Goal: Communication & Community: Answer question/provide support

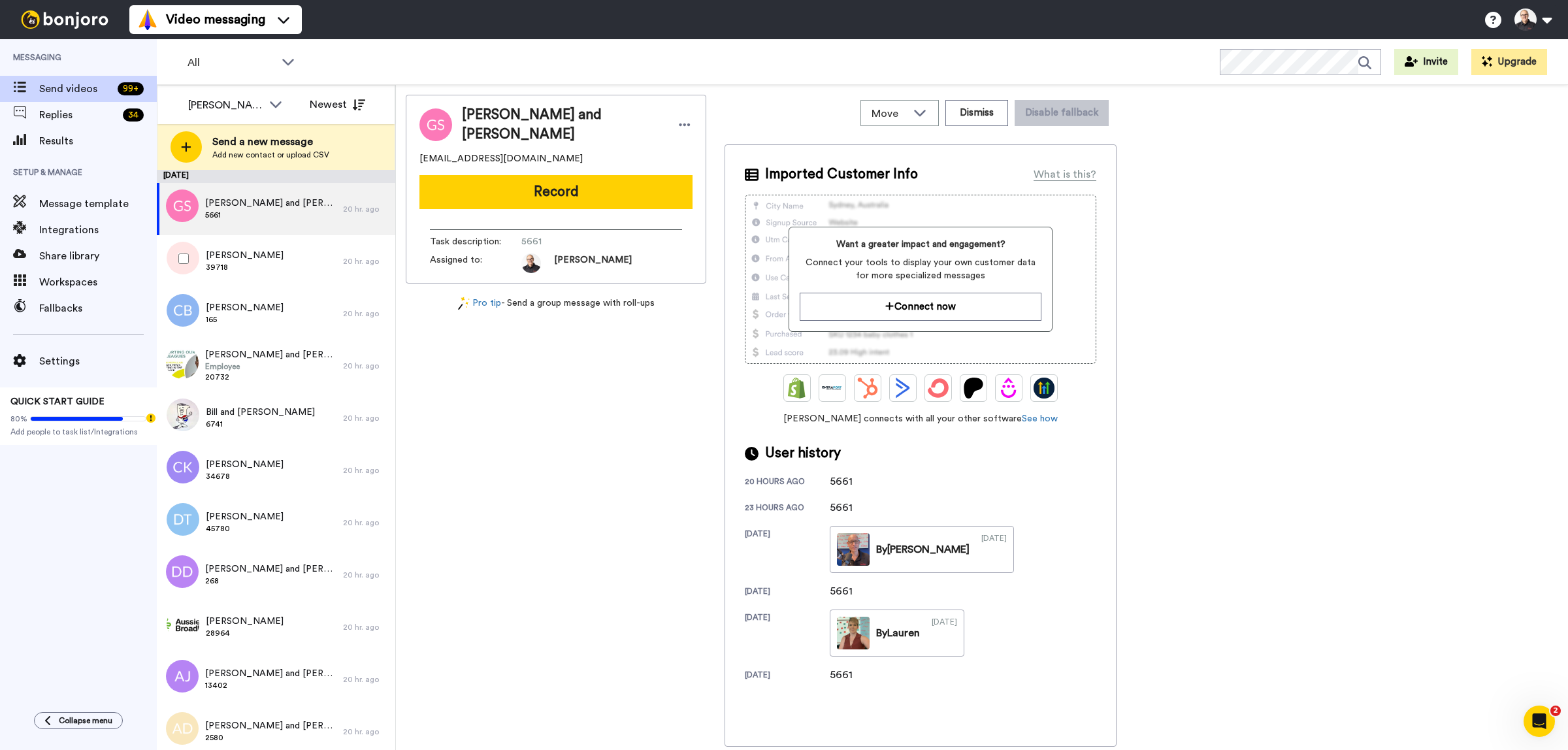
click at [266, 255] on div "Edward Ip 39718" at bounding box center [250, 261] width 187 height 53
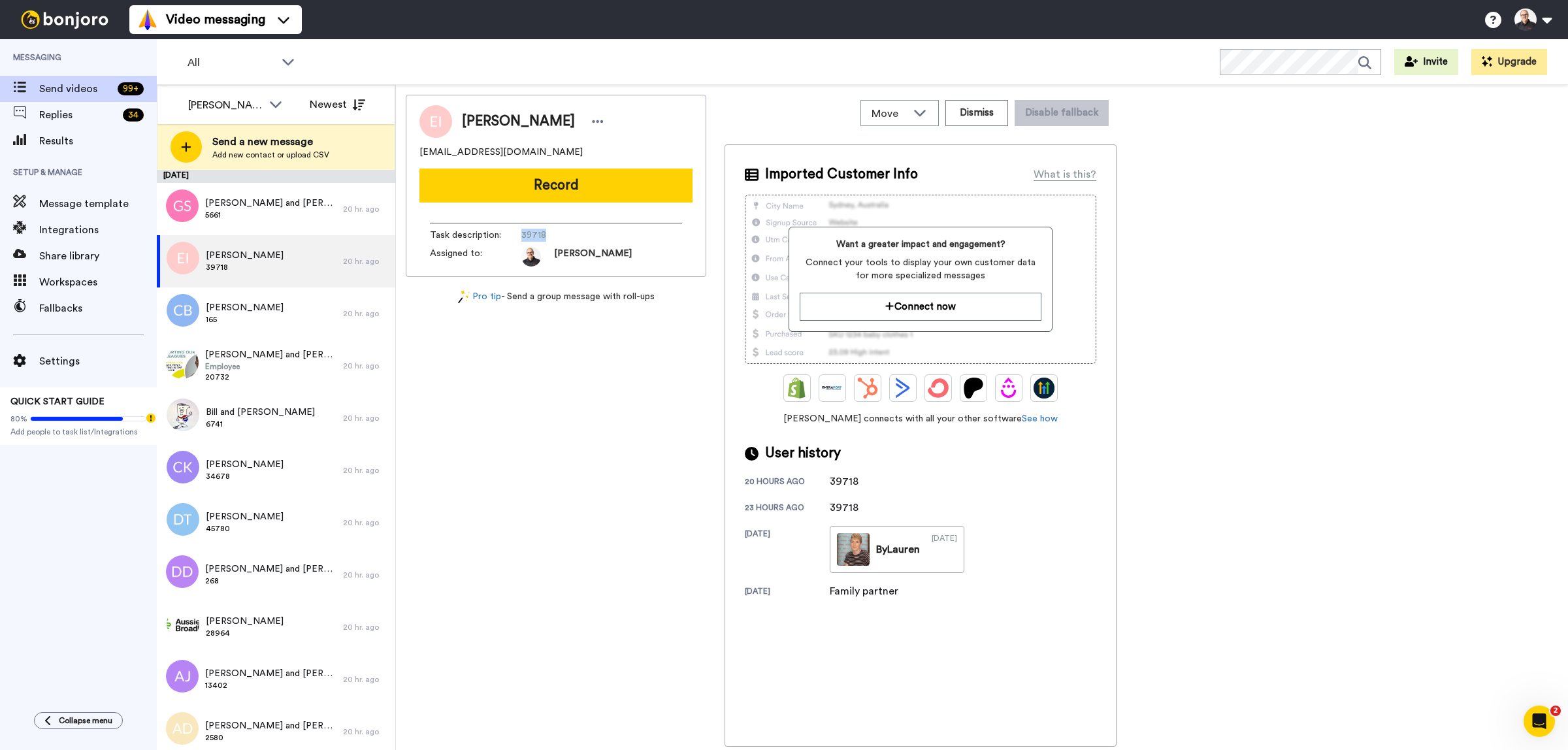
drag, startPoint x: 522, startPoint y: 234, endPoint x: 728, endPoint y: 284, distance: 212.0
click at [545, 233] on span "39718" at bounding box center [583, 235] width 124 height 13
copy span "39718"
click at [558, 181] on button "Record" at bounding box center [556, 186] width 273 height 34
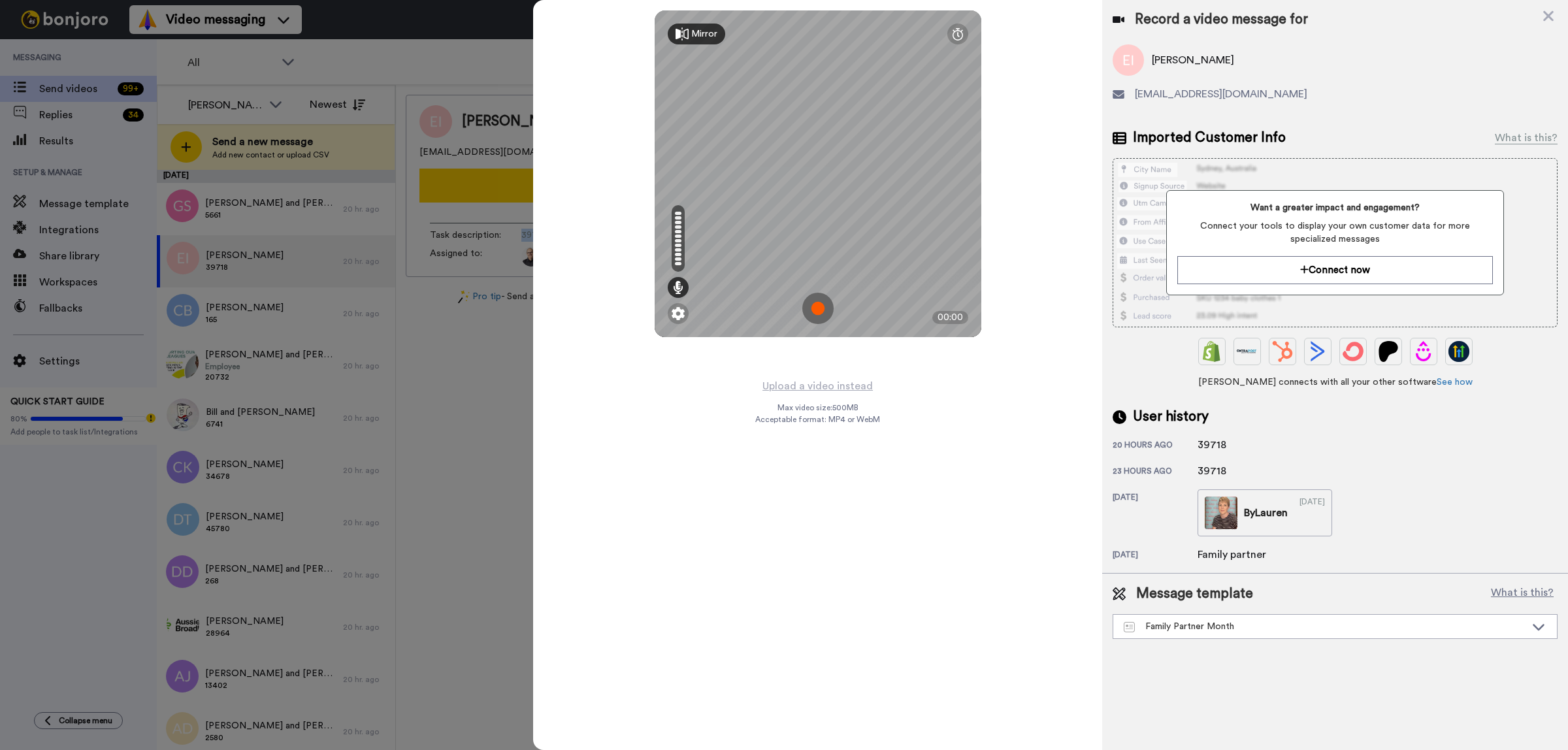
click at [817, 305] on img at bounding box center [818, 309] width 32 height 32
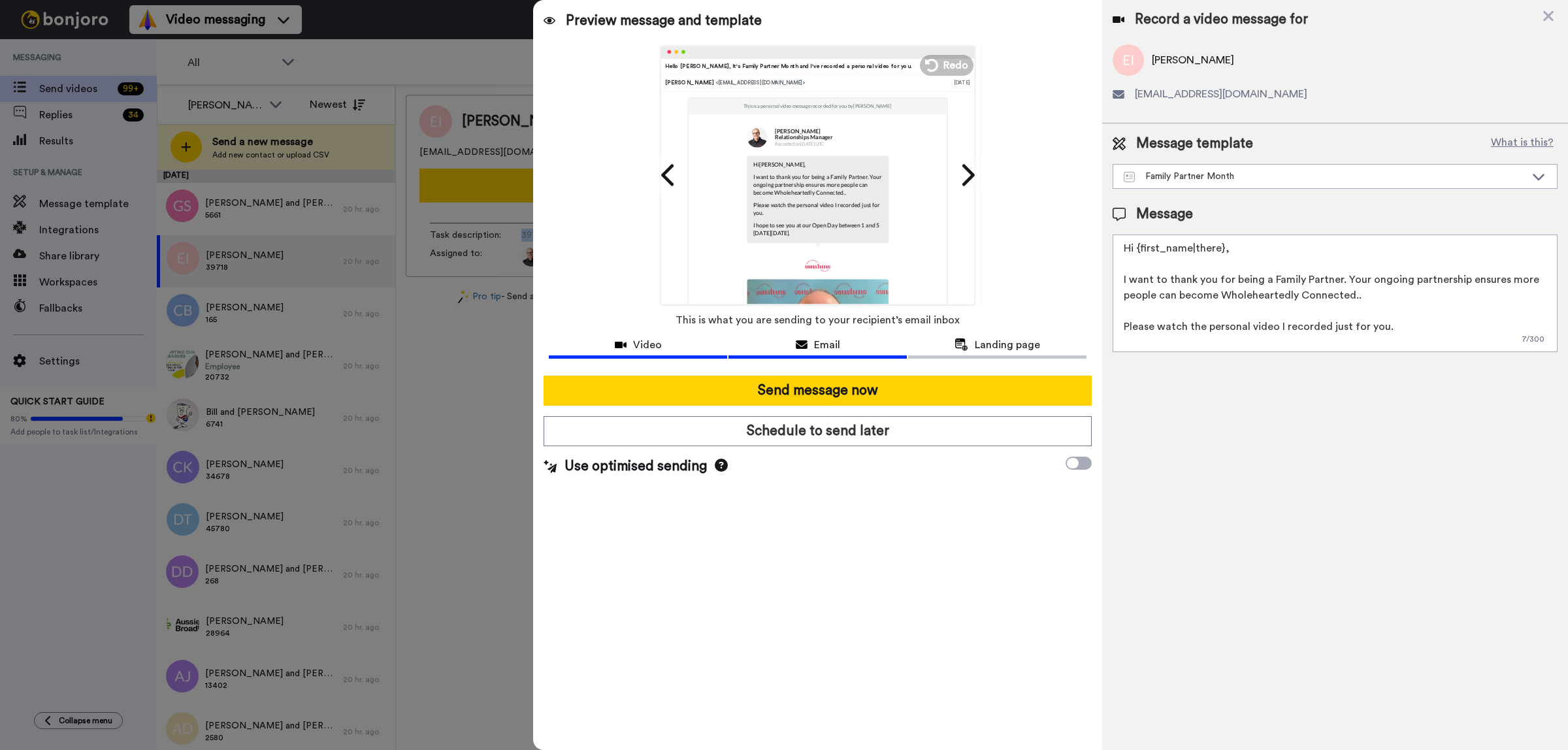
click at [623, 337] on div "Video" at bounding box center [638, 345] width 179 height 16
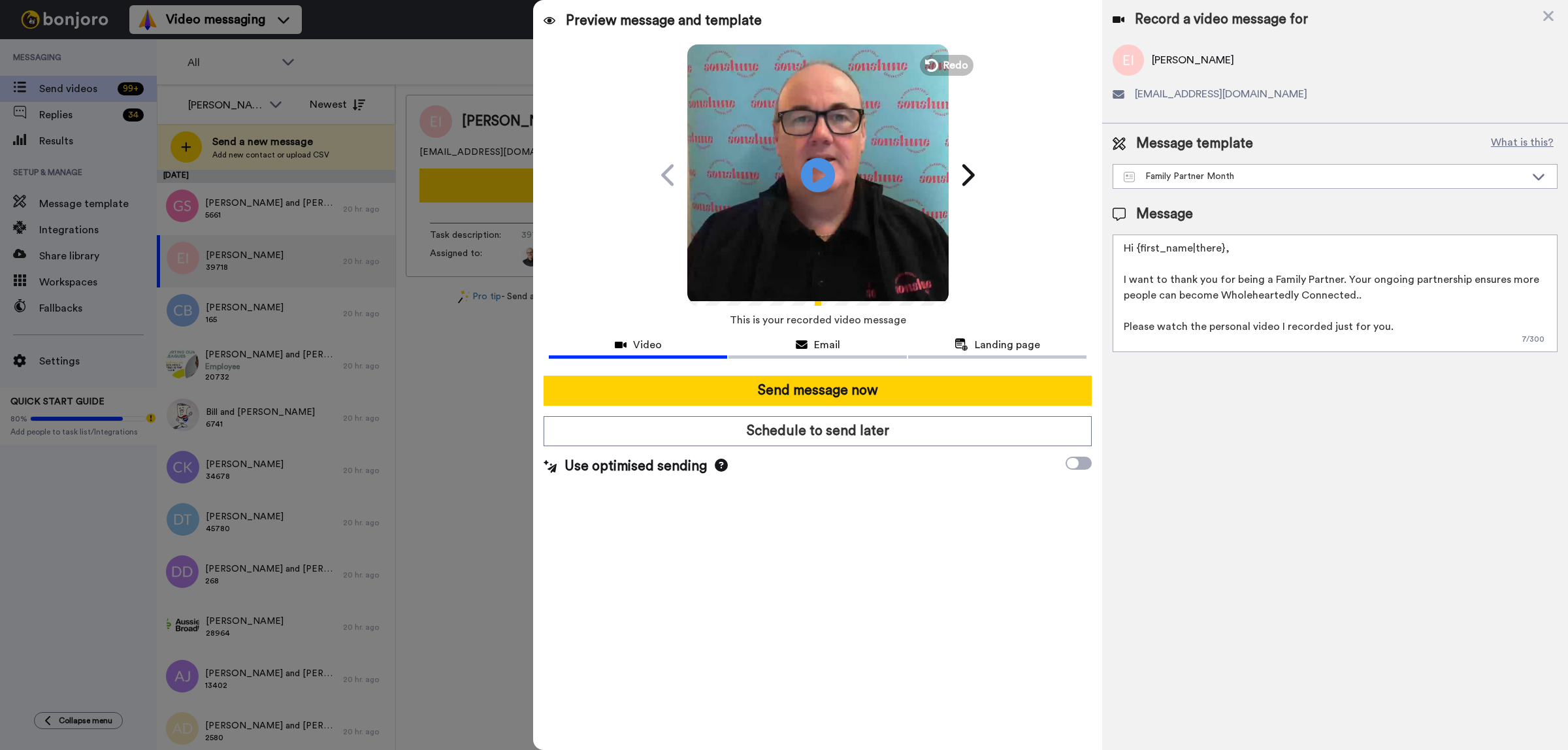
click at [820, 170] on icon at bounding box center [818, 175] width 35 height 35
click at [807, 337] on div "Email" at bounding box center [818, 345] width 179 height 16
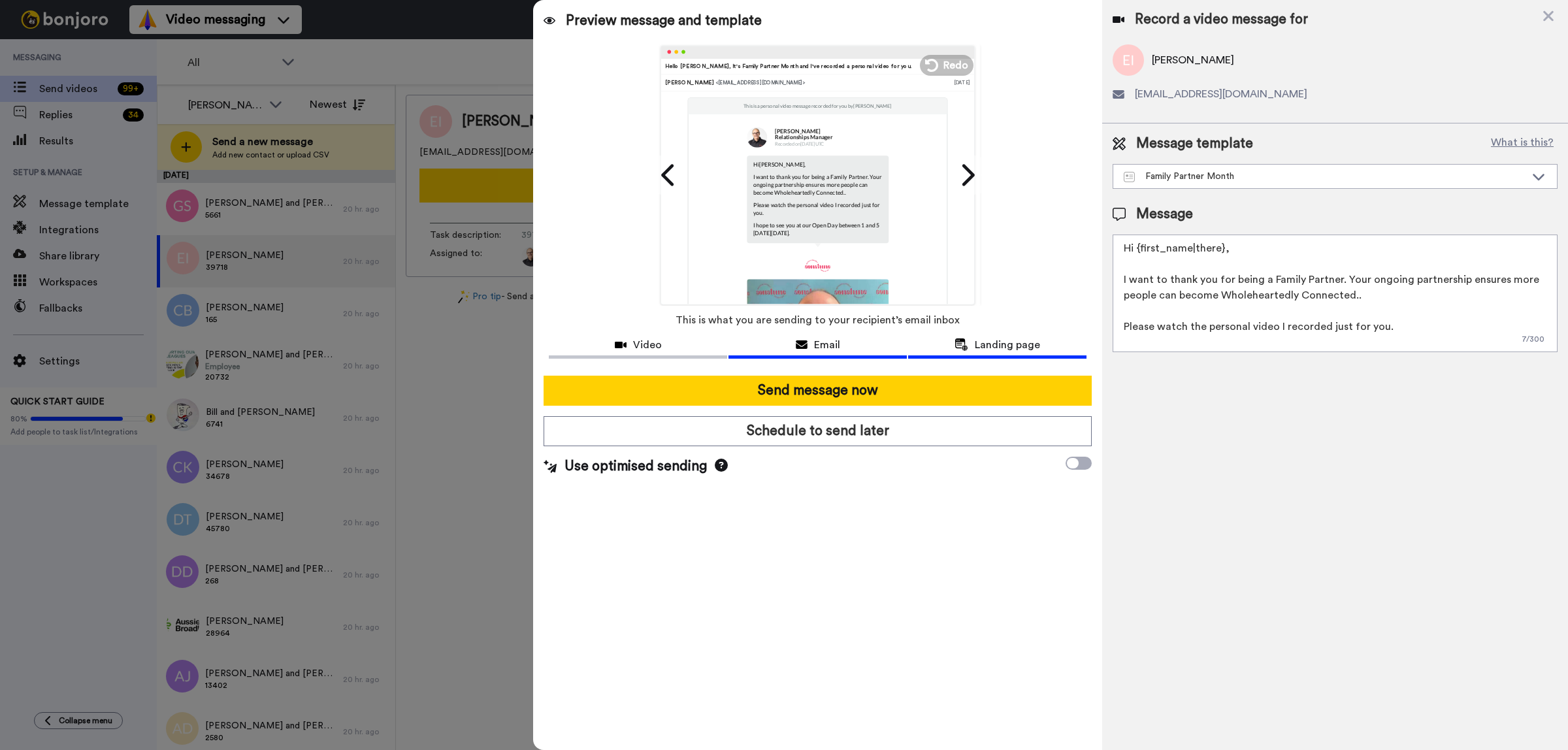
click at [1000, 342] on span "Landing page" at bounding box center [1007, 345] width 65 height 16
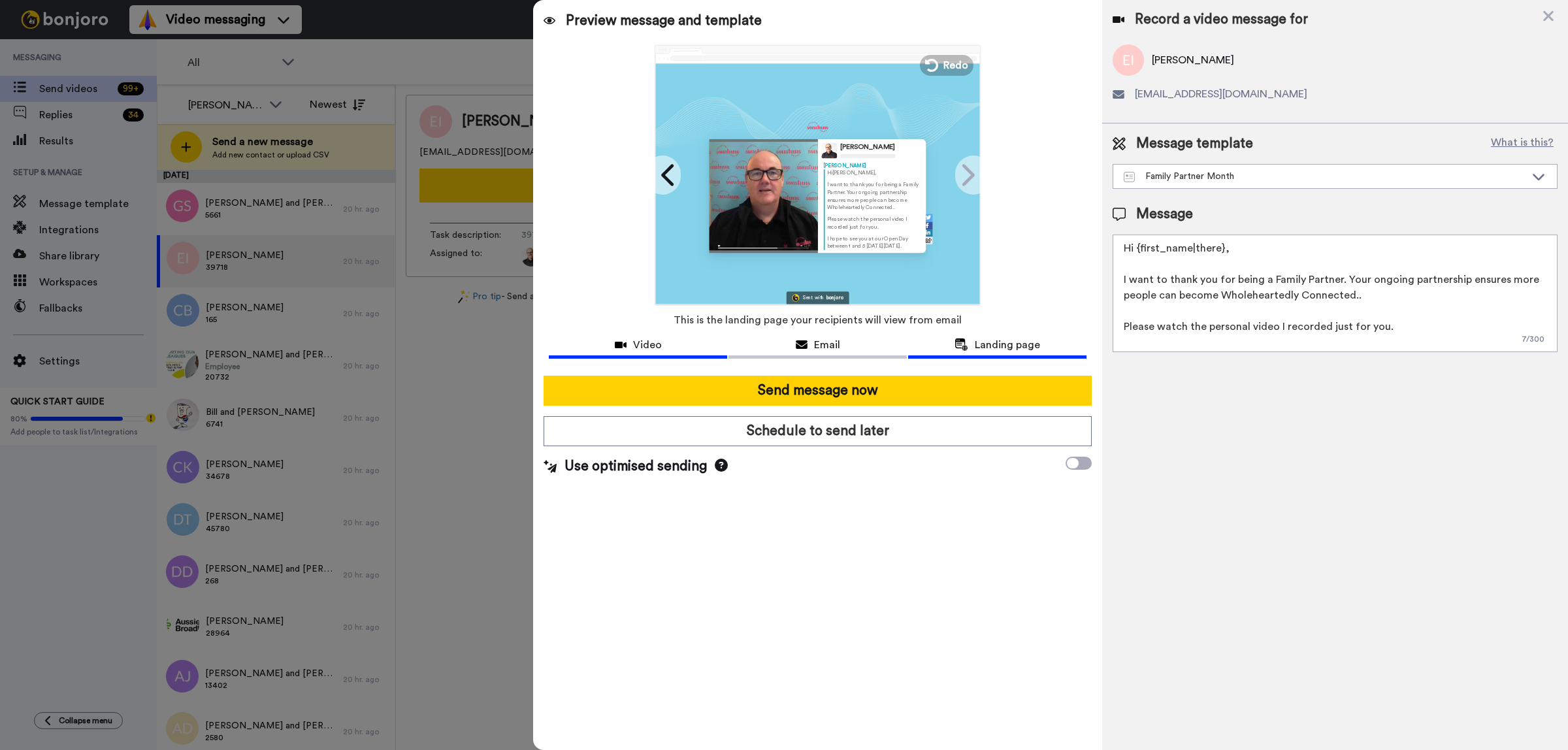
click at [658, 337] on span "Video" at bounding box center [648, 345] width 29 height 16
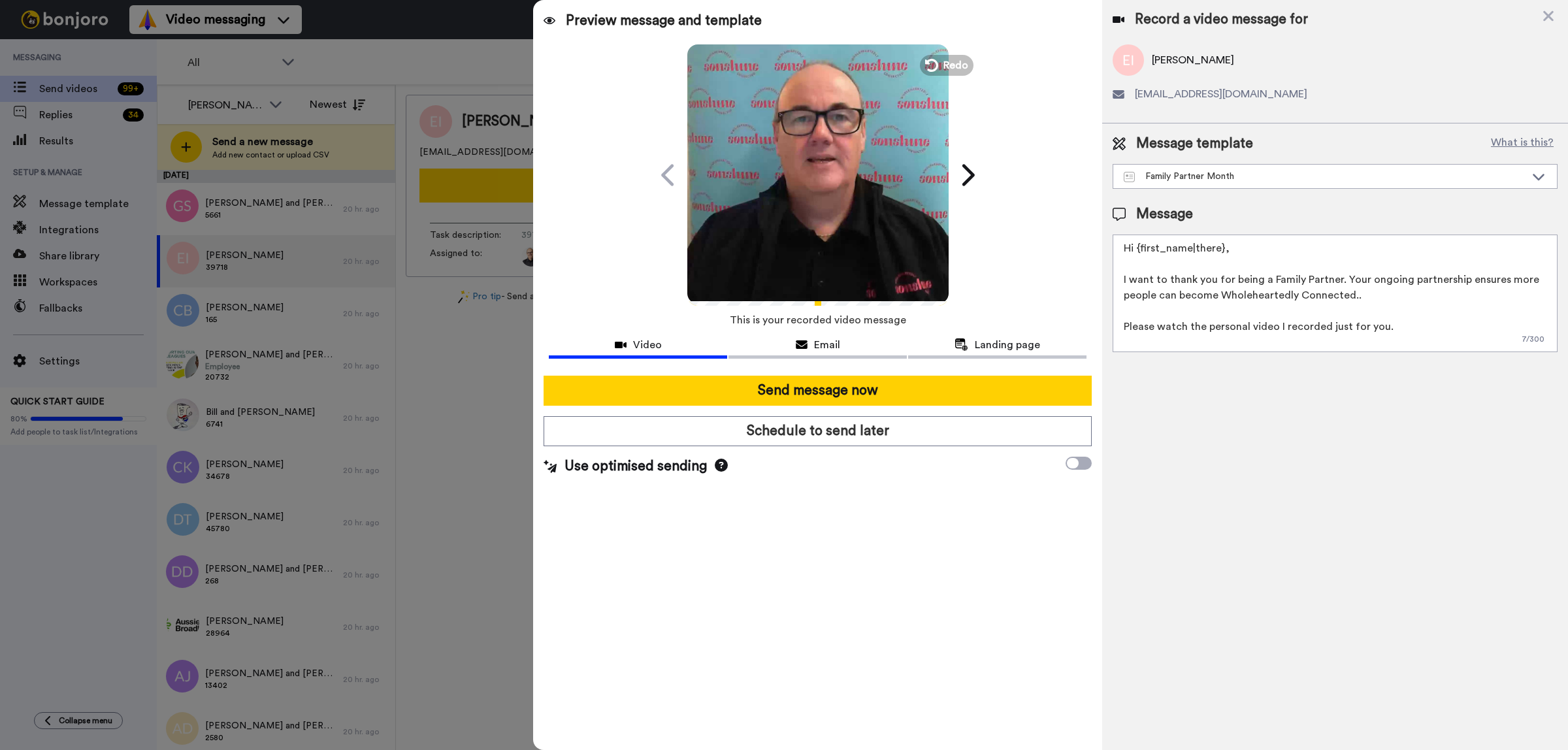
click at [818, 204] on video at bounding box center [818, 173] width 261 height 261
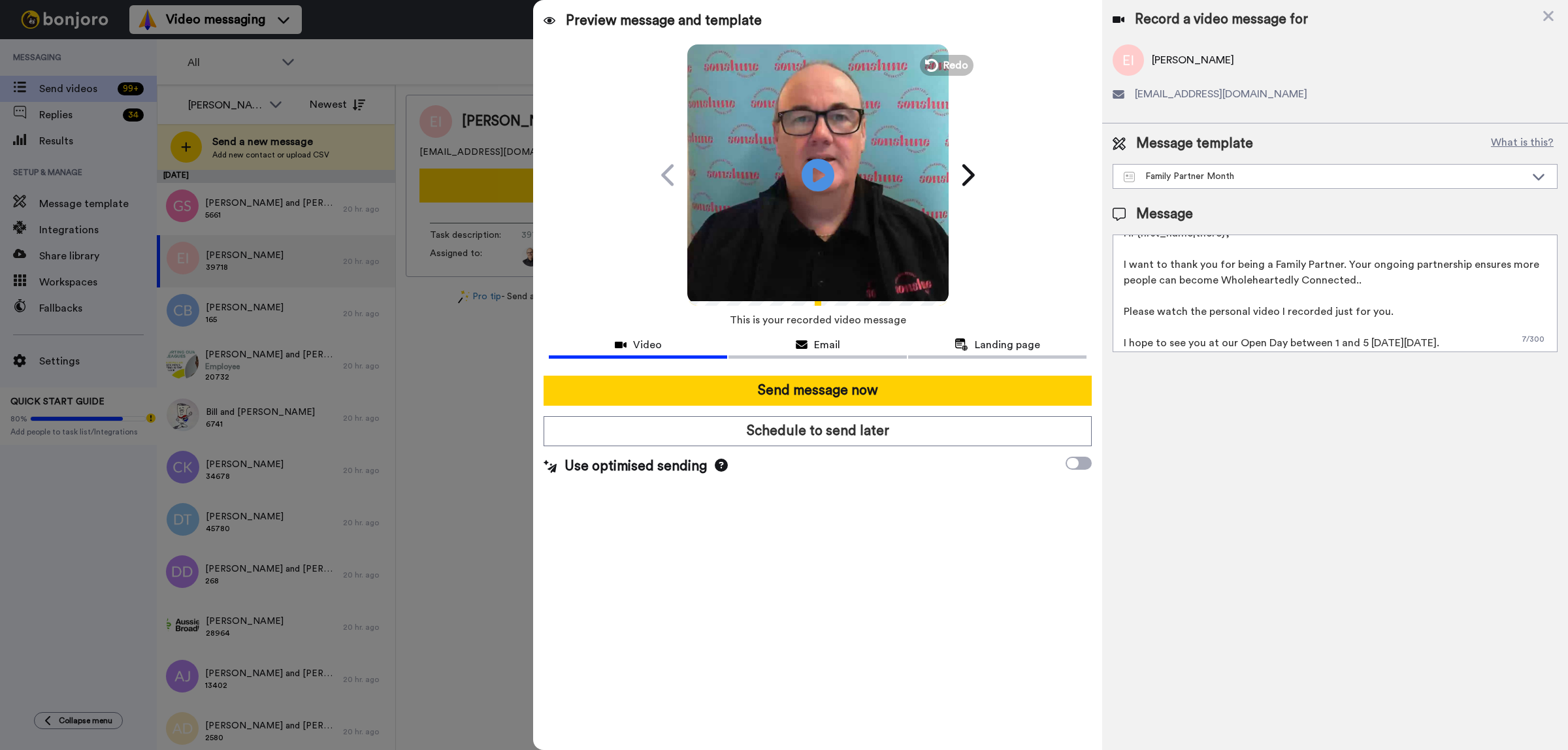
scroll to position [20, 0]
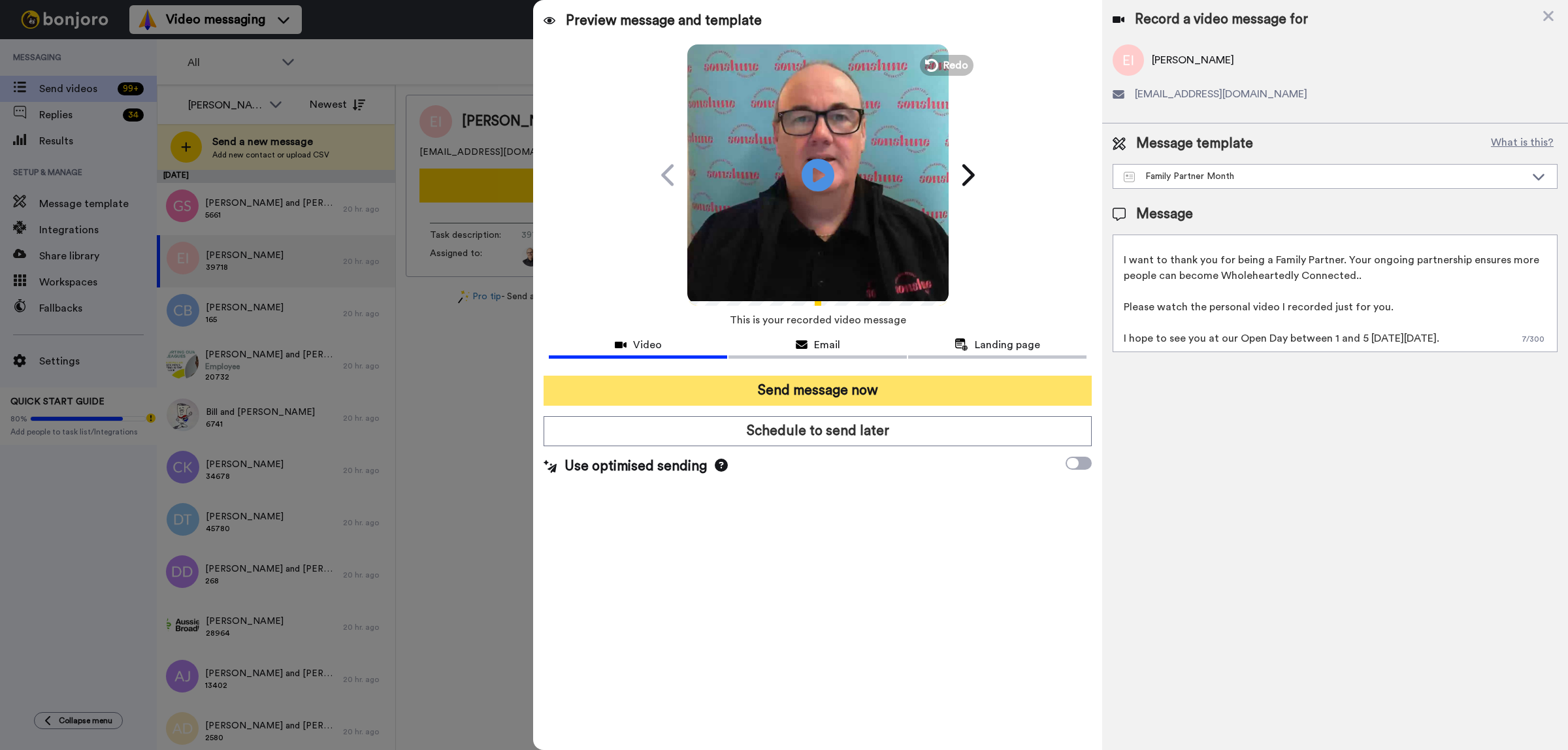
click at [806, 391] on button "Send message now" at bounding box center [818, 391] width 549 height 30
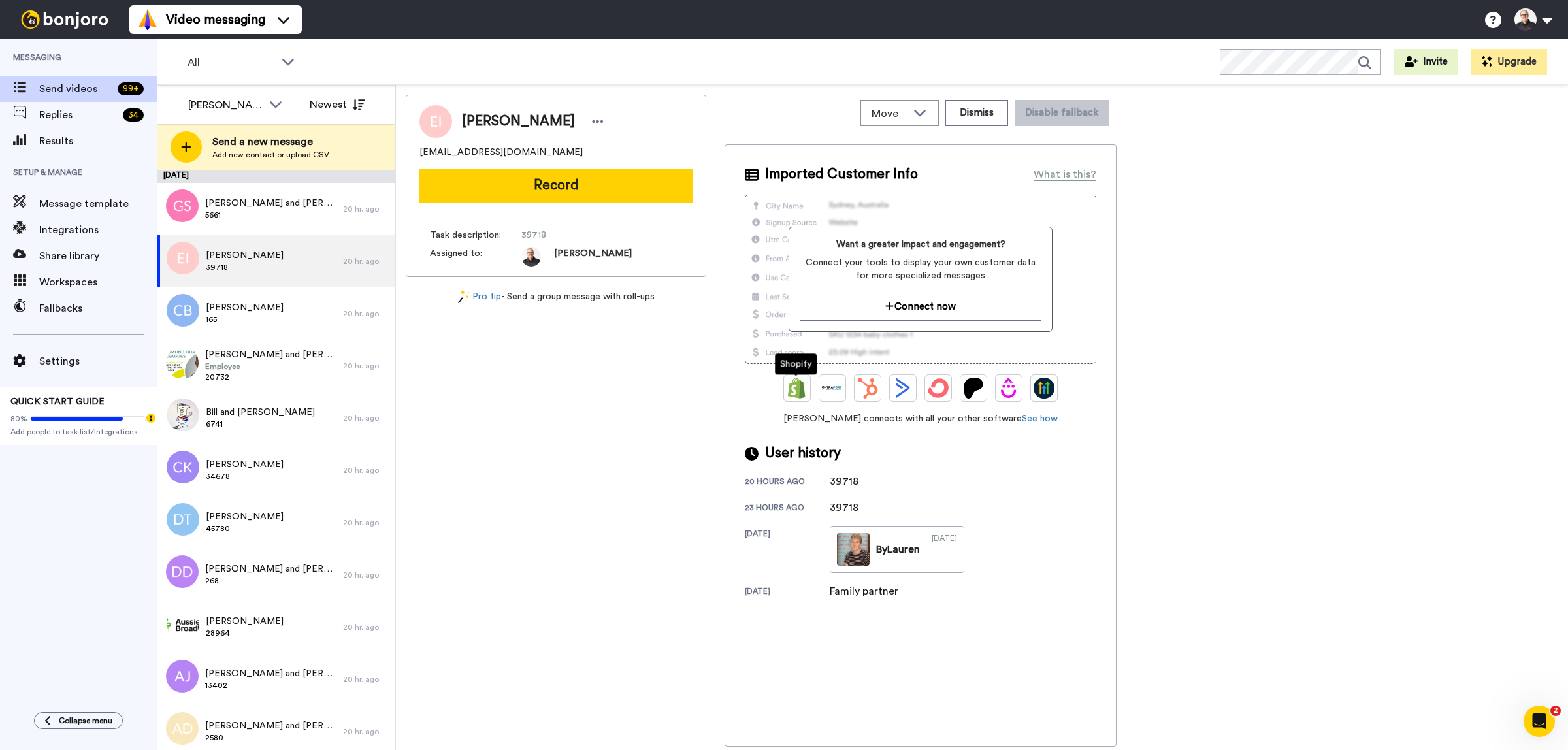
scroll to position [0, 0]
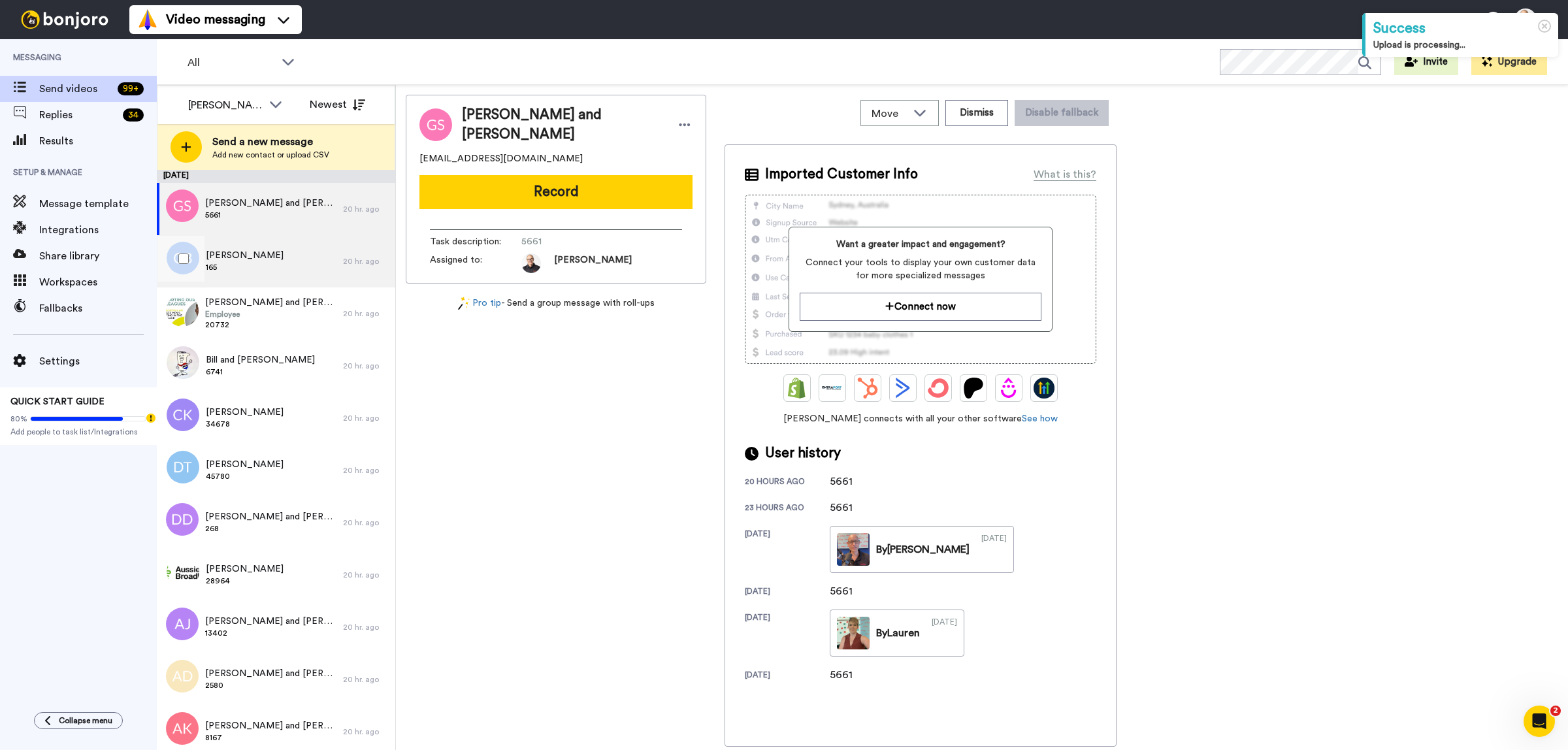
click at [259, 260] on span "Connie Booth" at bounding box center [244, 255] width 78 height 13
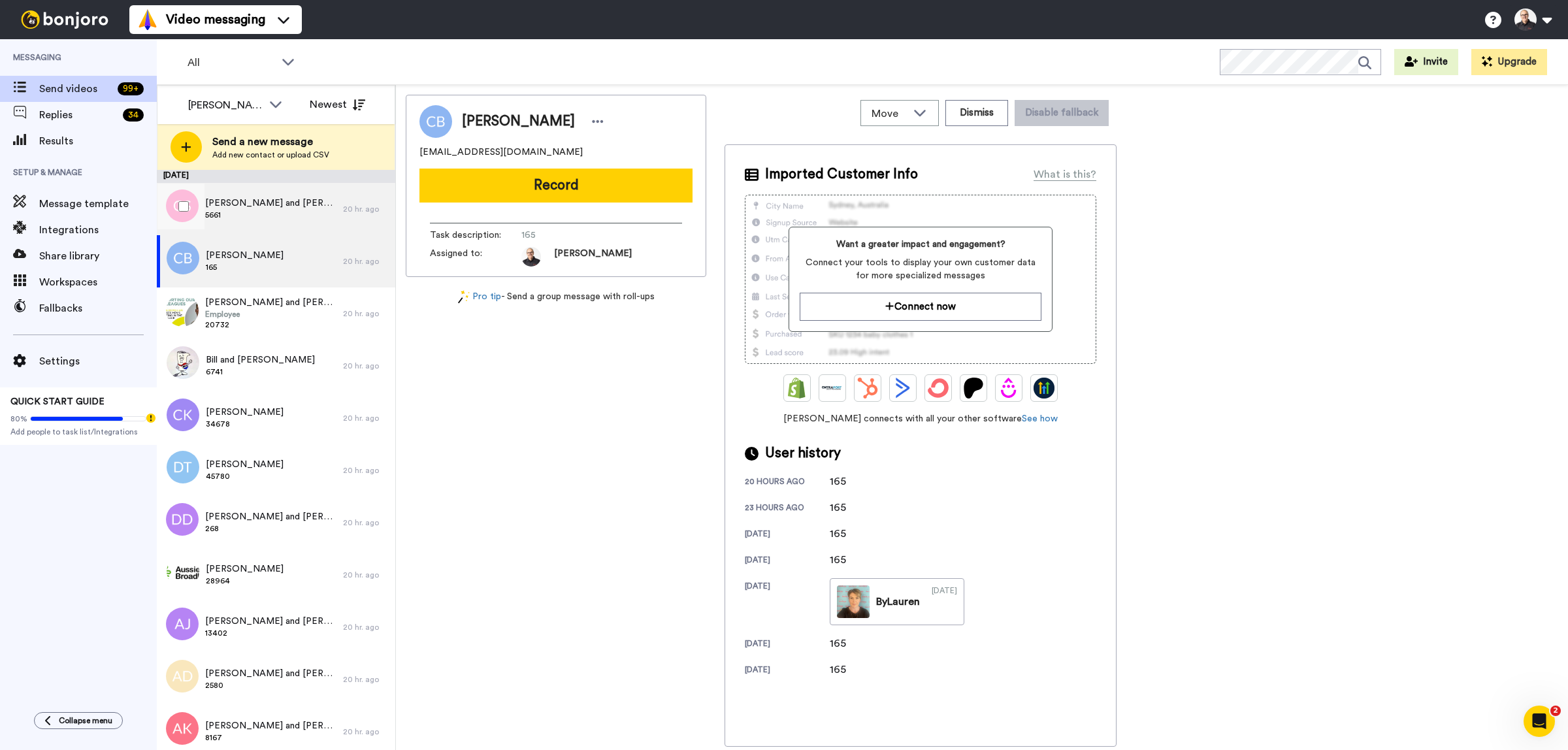
click at [250, 213] on span "5661" at bounding box center [271, 215] width 131 height 11
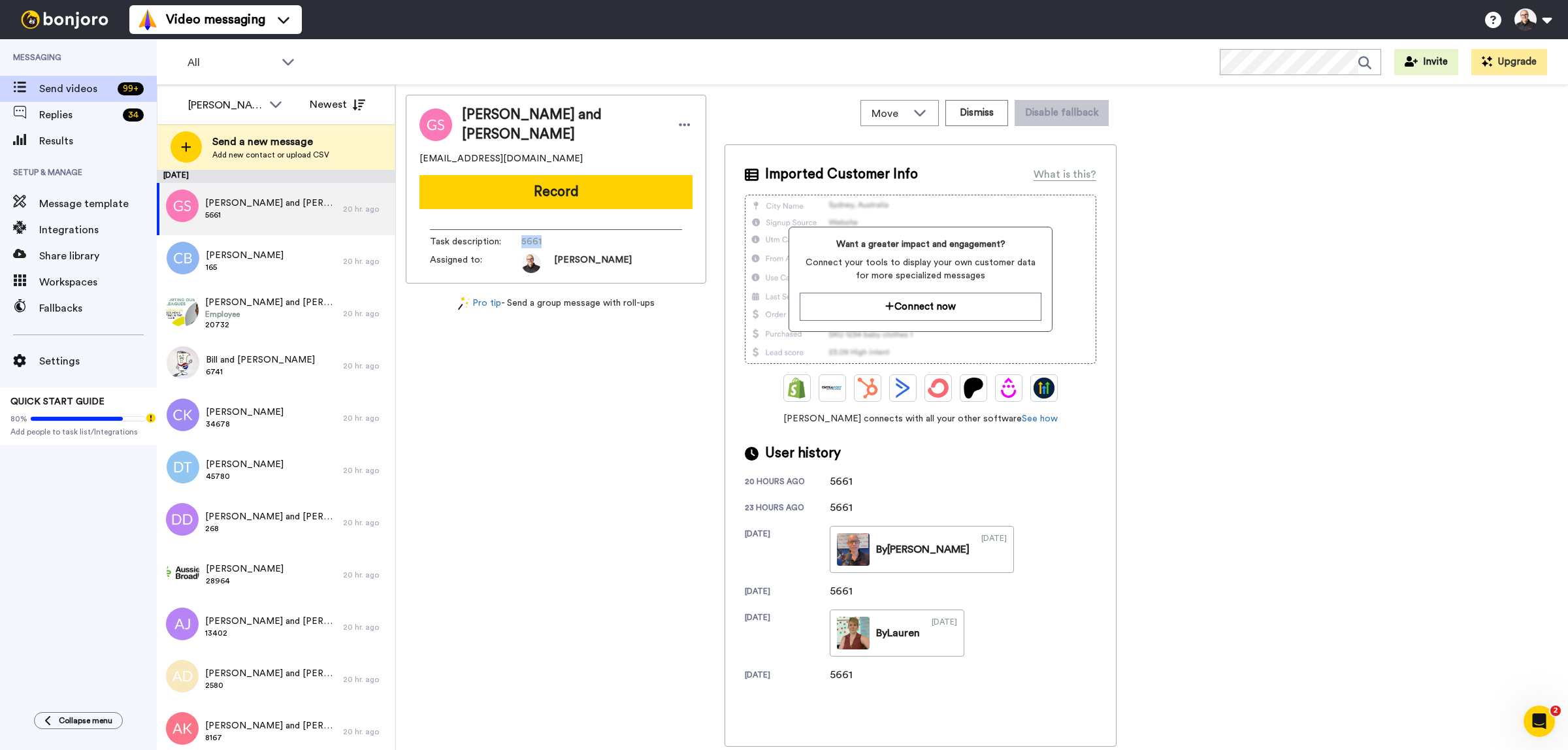
drag, startPoint x: 522, startPoint y: 235, endPoint x: 550, endPoint y: 235, distance: 28.0
click at [550, 235] on span "5661" at bounding box center [583, 242] width 124 height 13
copy span "5661"
click at [553, 182] on button "Record" at bounding box center [556, 192] width 273 height 34
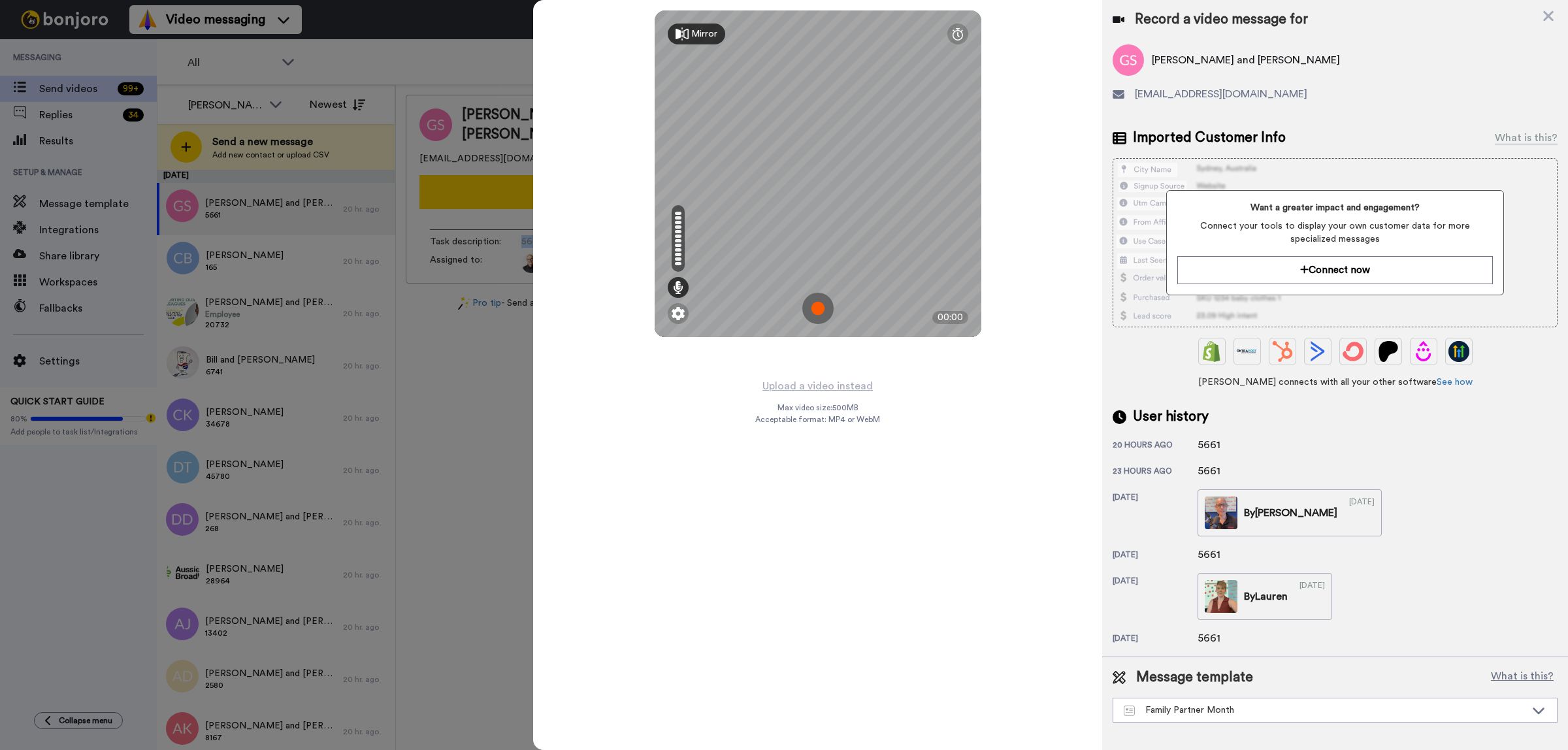
click at [818, 307] on img at bounding box center [818, 309] width 32 height 32
click at [817, 293] on img at bounding box center [818, 309] width 32 height 32
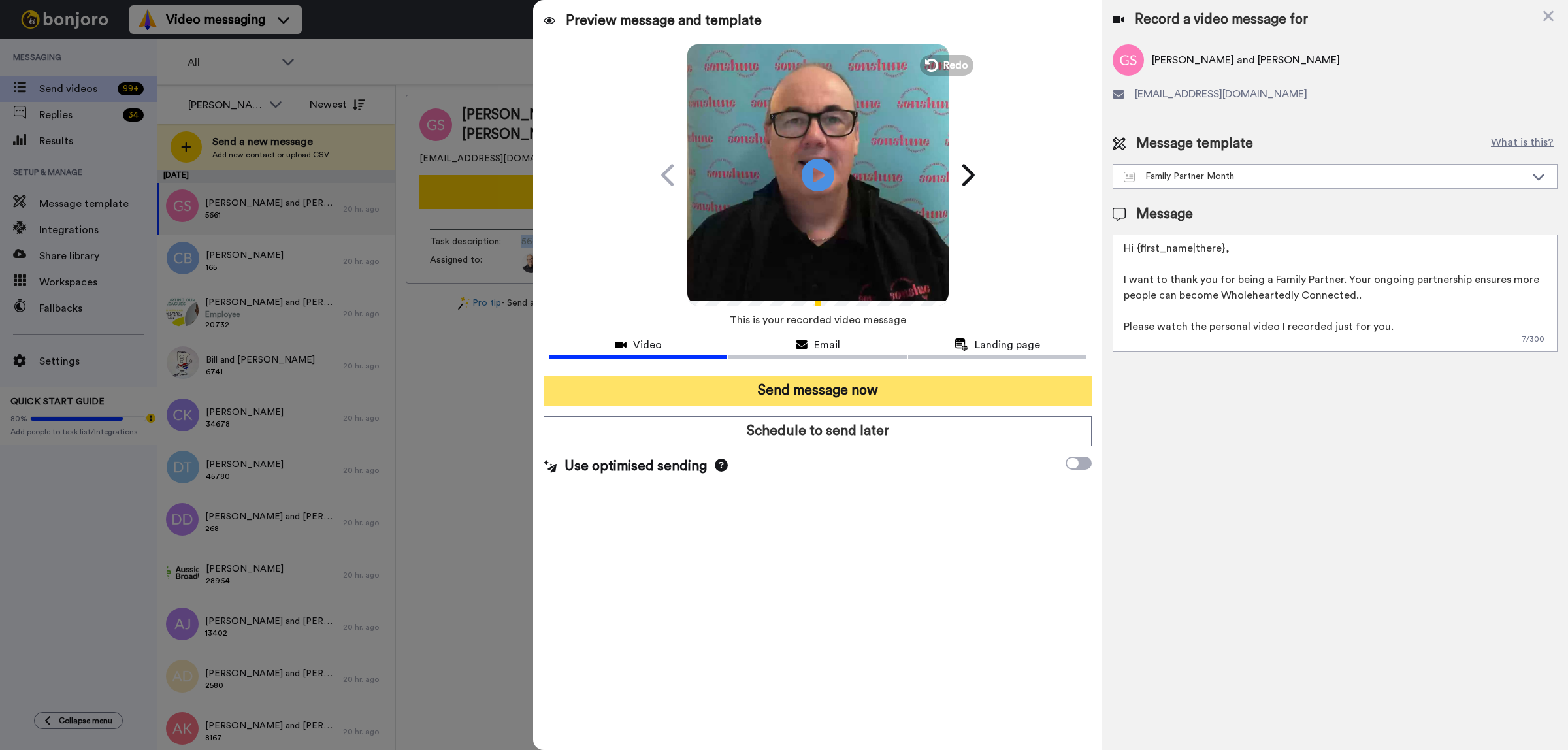
click at [835, 392] on button "Send message now" at bounding box center [818, 391] width 549 height 30
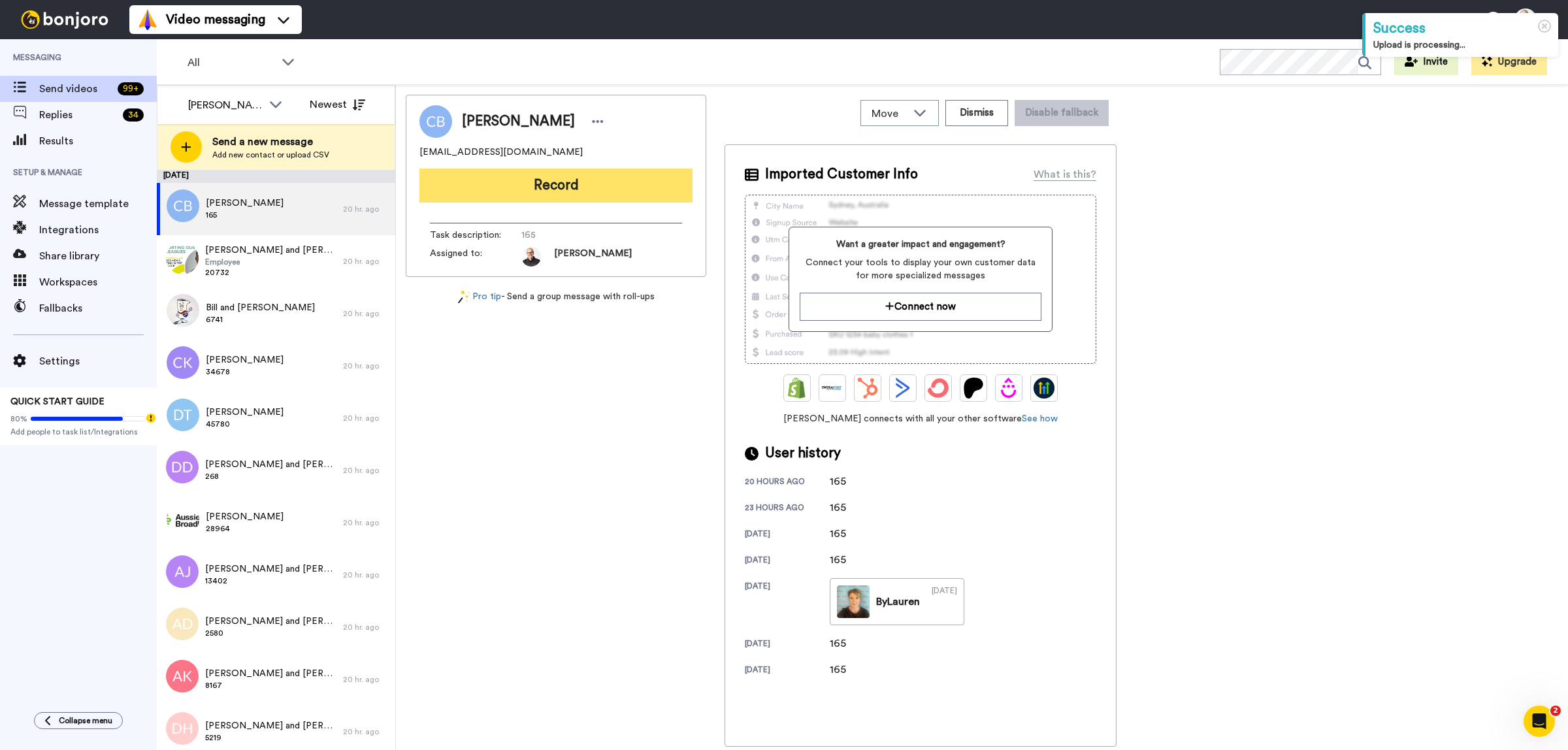
click at [552, 185] on button "Record" at bounding box center [556, 186] width 273 height 34
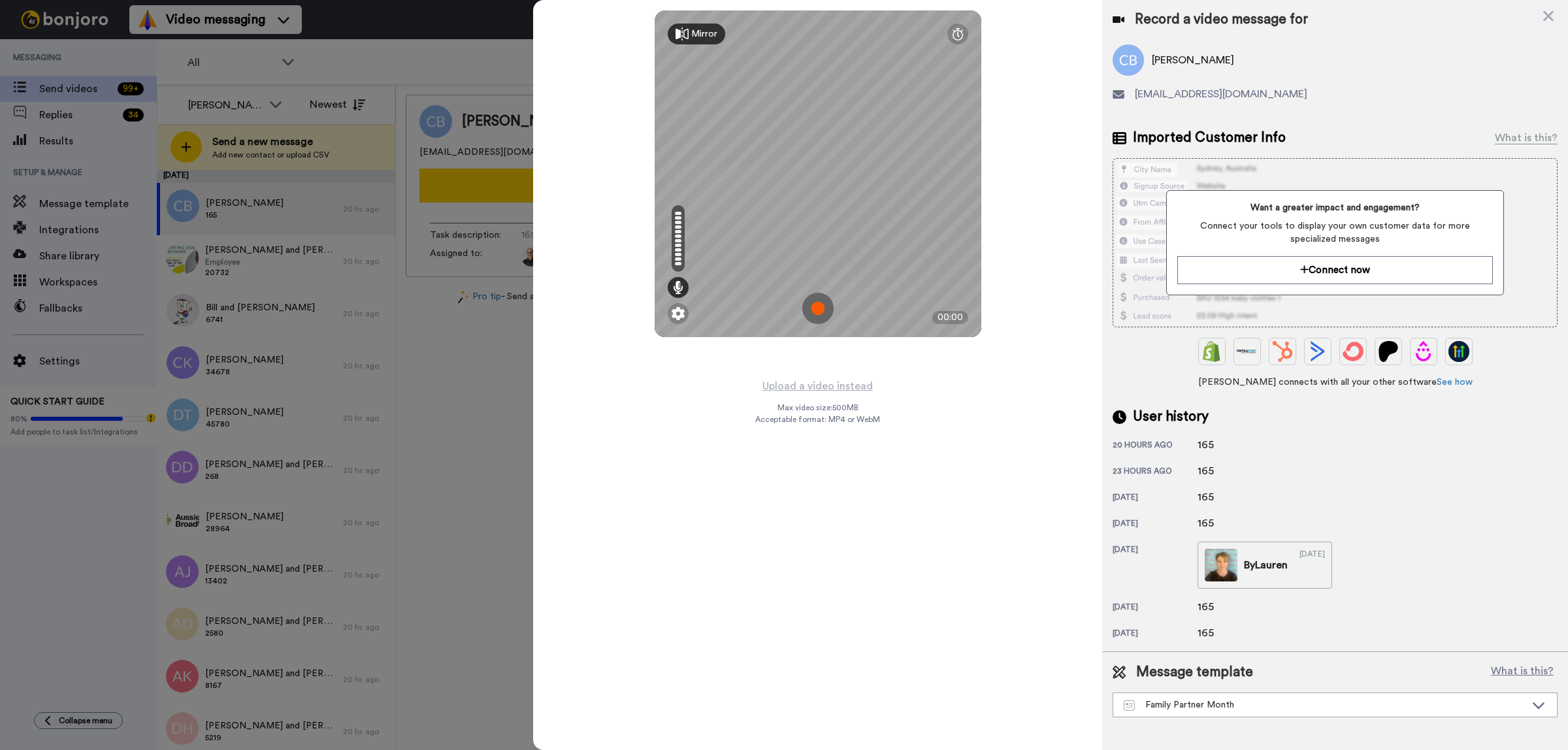
click at [817, 306] on img at bounding box center [818, 309] width 32 height 32
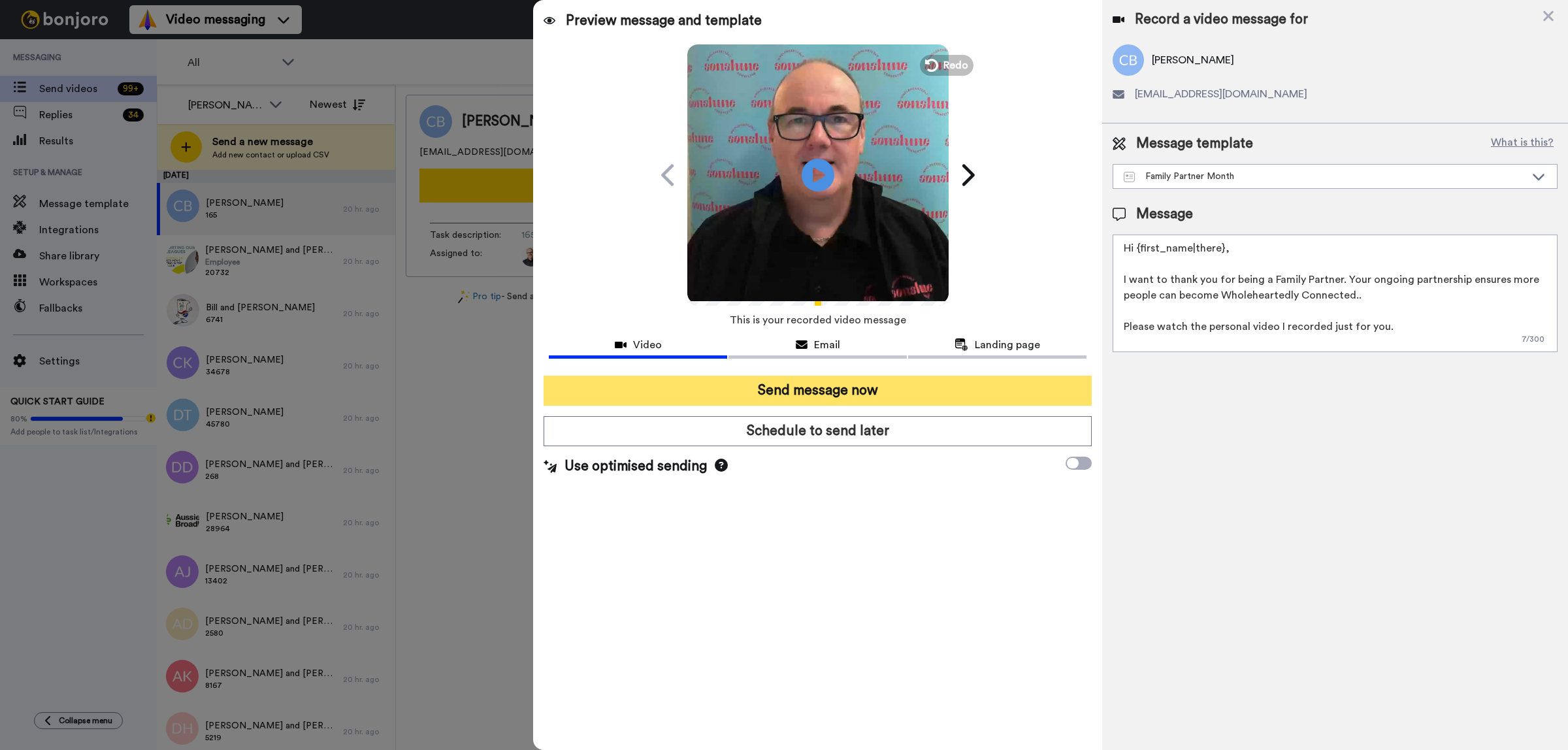
click at [849, 386] on button "Send message now" at bounding box center [818, 391] width 549 height 30
